Goal: Download file/media

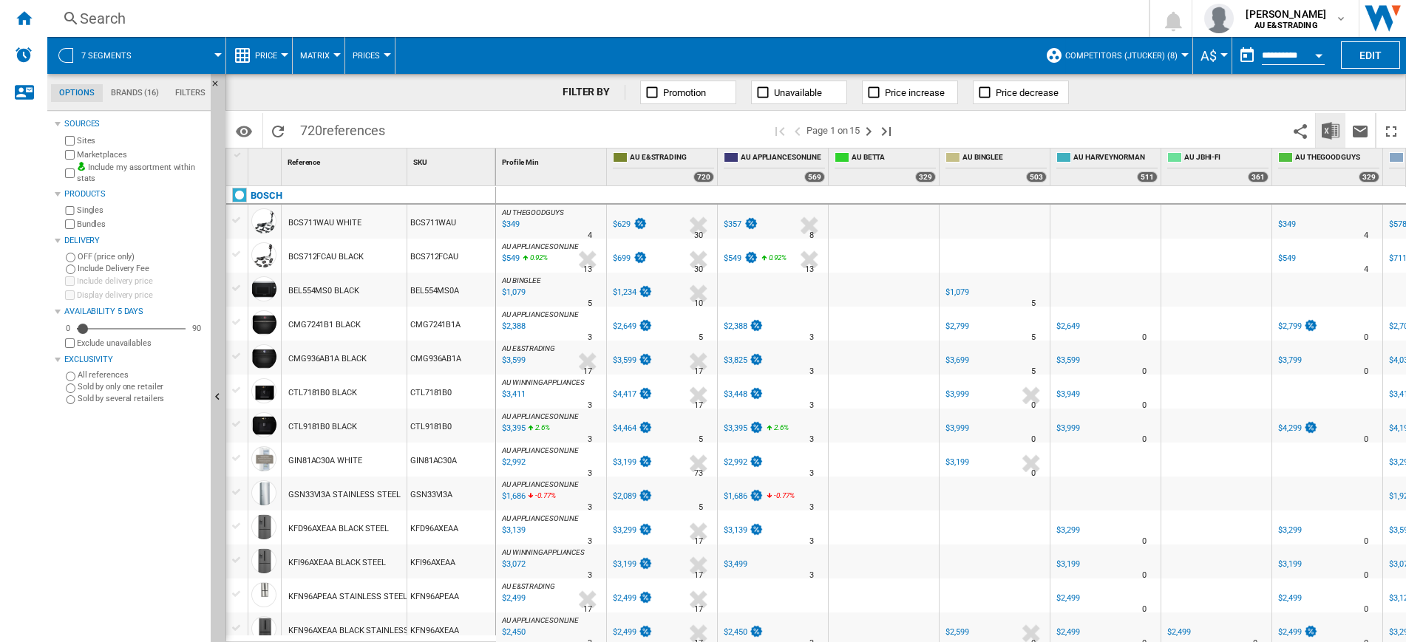
click at [1328, 130] on img "Download in Excel" at bounding box center [1331, 131] width 18 height 18
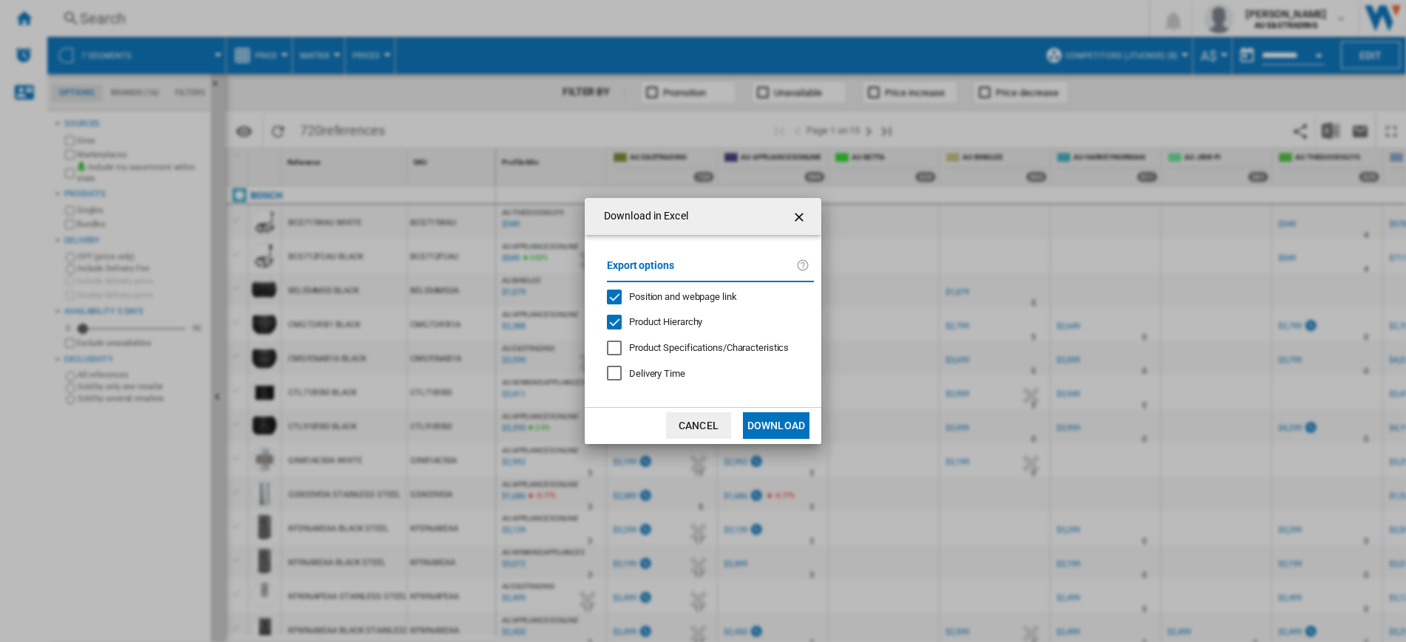
click at [612, 296] on div "Position and webpage link" at bounding box center [614, 297] width 15 height 15
click at [780, 427] on button "Download" at bounding box center [776, 426] width 67 height 27
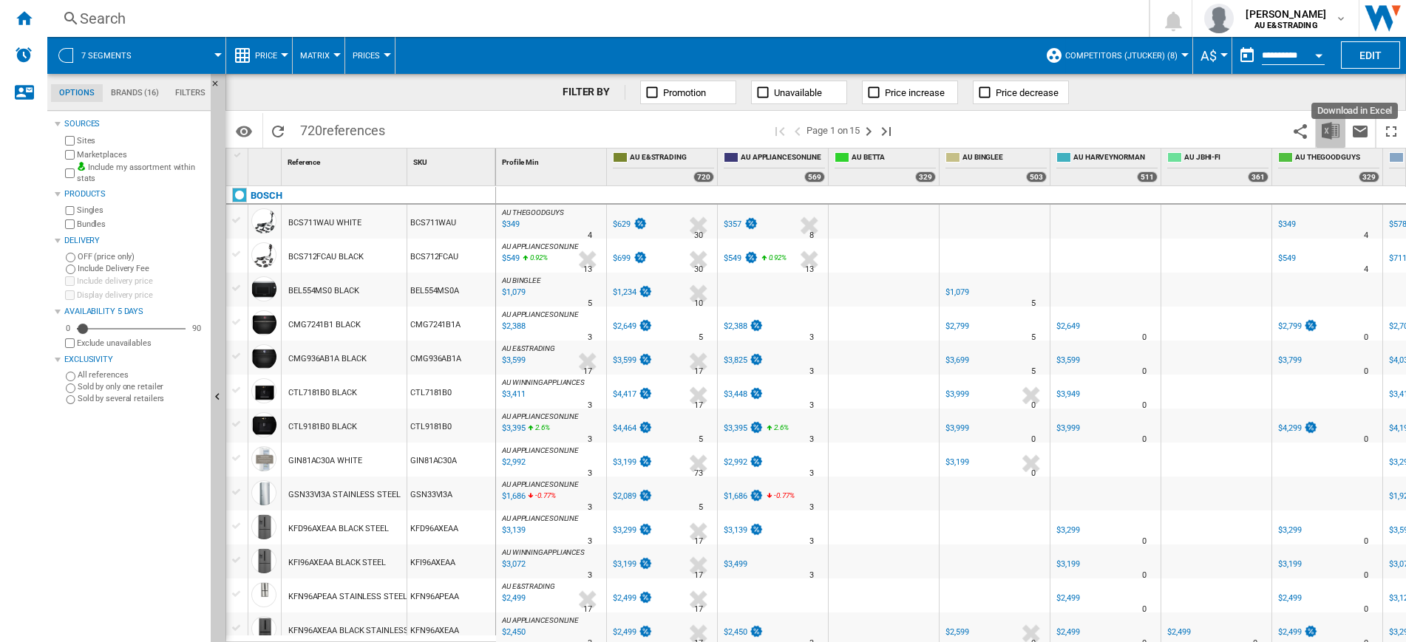
click at [1329, 124] on img "Download in Excel" at bounding box center [1331, 131] width 18 height 18
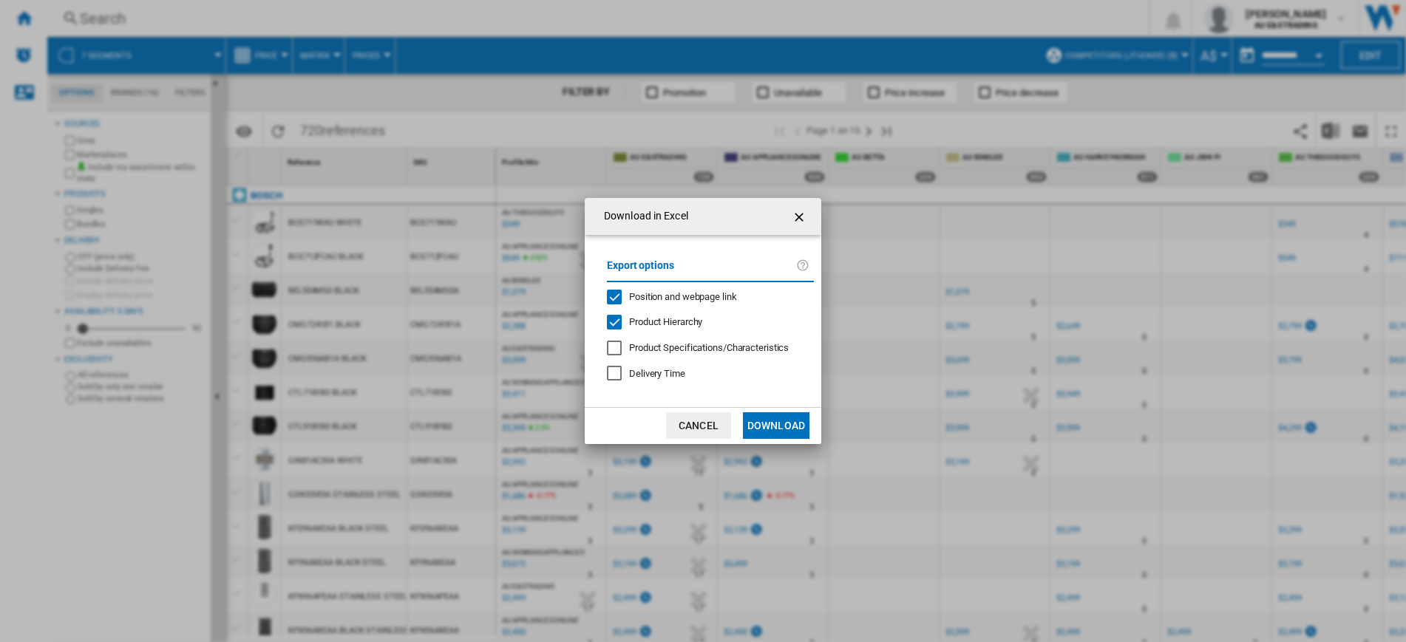
click at [615, 298] on div "Position and webpage link" at bounding box center [614, 297] width 15 height 15
click at [779, 425] on button "Download" at bounding box center [776, 426] width 67 height 27
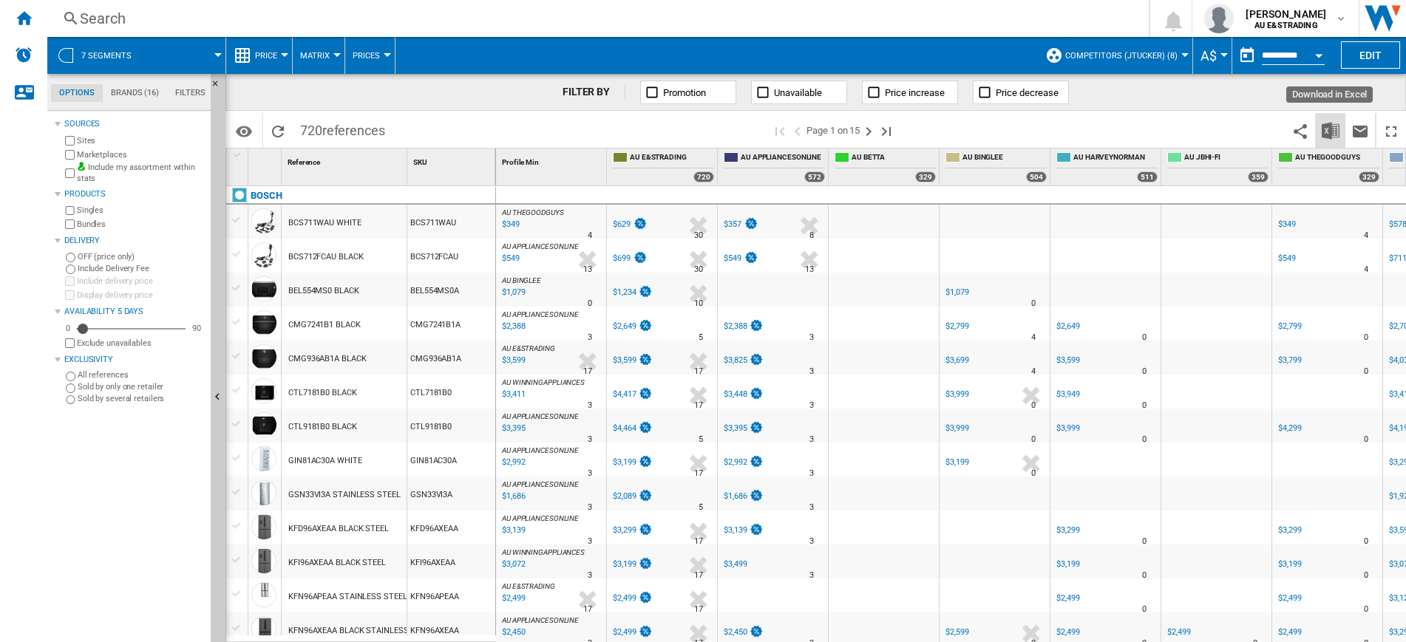
click at [1332, 133] on img "Download in Excel" at bounding box center [1331, 131] width 18 height 18
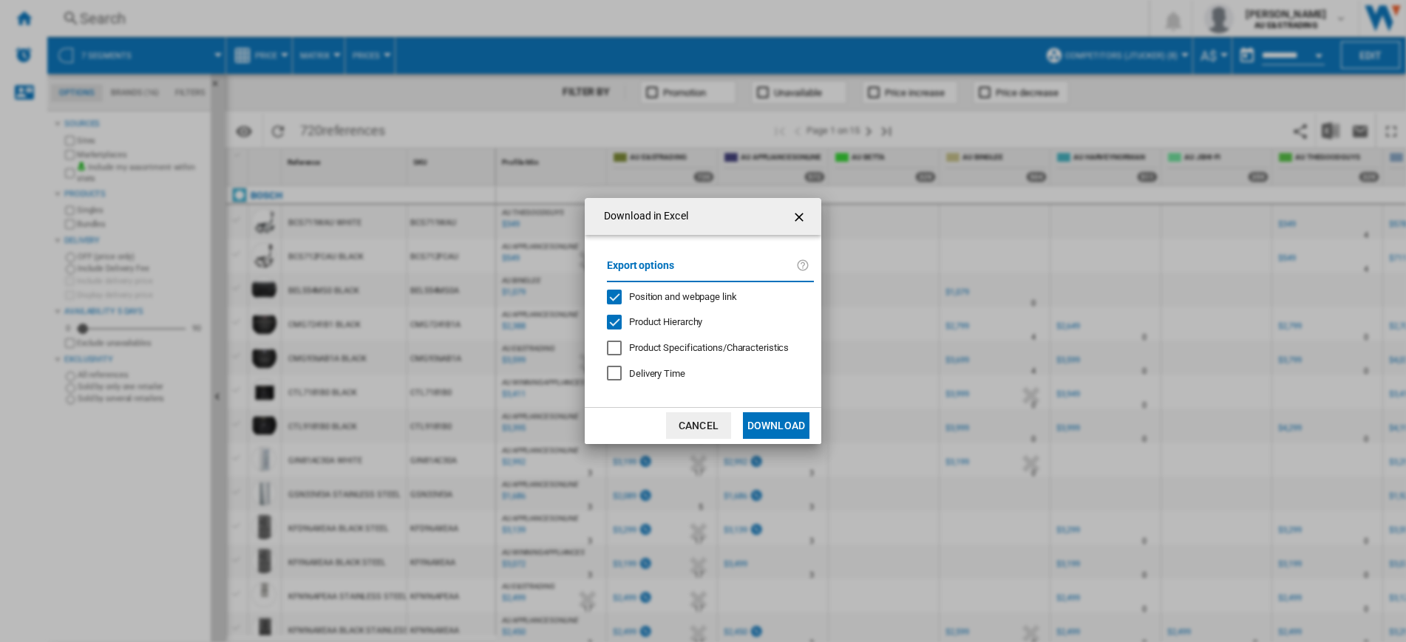
click at [613, 299] on div "Position and webpage link" at bounding box center [614, 297] width 15 height 15
click at [779, 421] on button "Download" at bounding box center [776, 426] width 67 height 27
